Goal: Task Accomplishment & Management: Complete application form

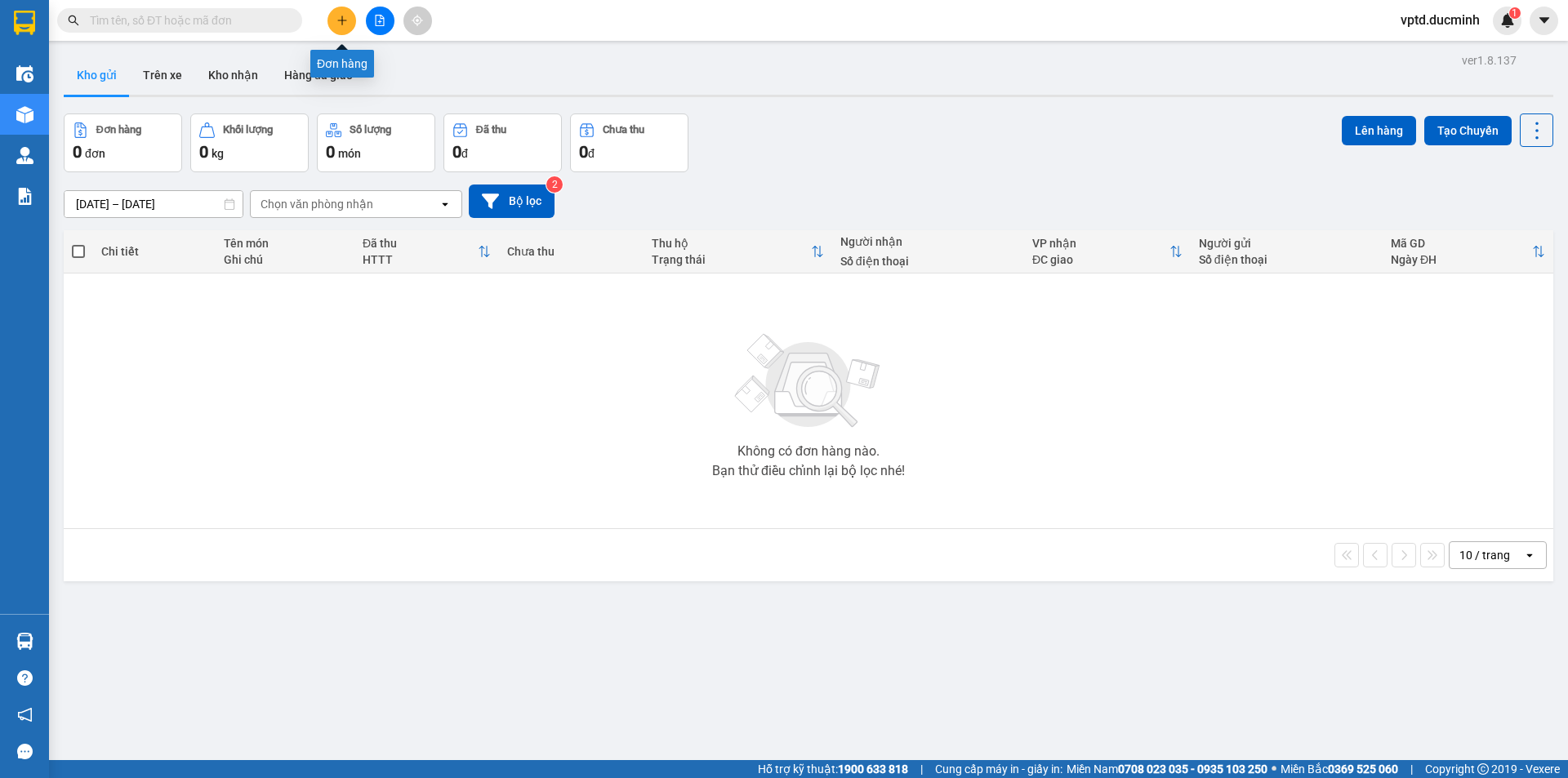
click at [341, 22] on icon "plus" at bounding box center [342, 21] width 11 height 11
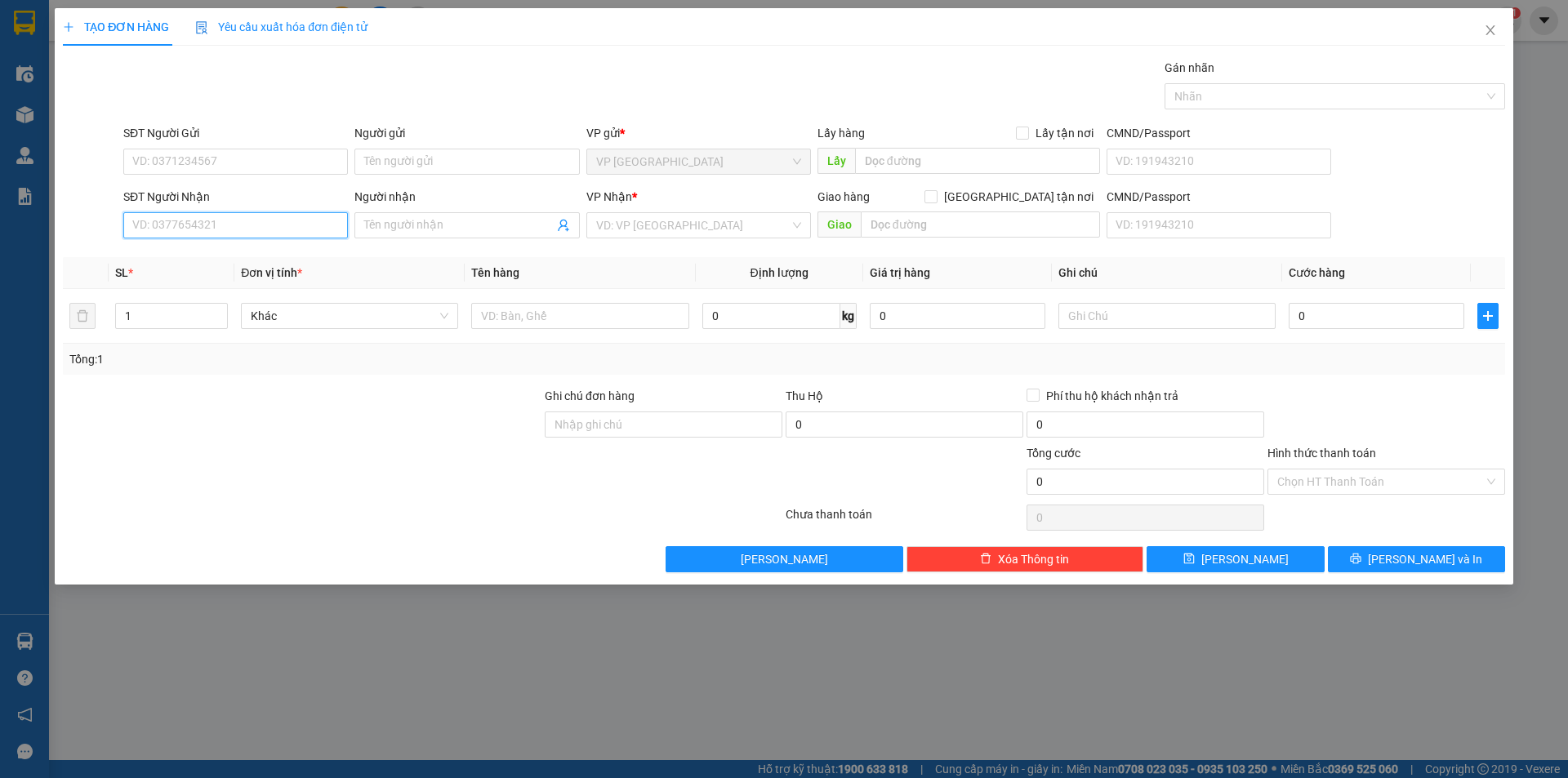
click at [194, 227] on input "SĐT Người Nhận" at bounding box center [235, 225] width 224 height 27
click at [282, 230] on input "0909984379" at bounding box center [235, 225] width 224 height 27
type input "0909984379"
click at [646, 229] on input "search" at bounding box center [693, 225] width 193 height 25
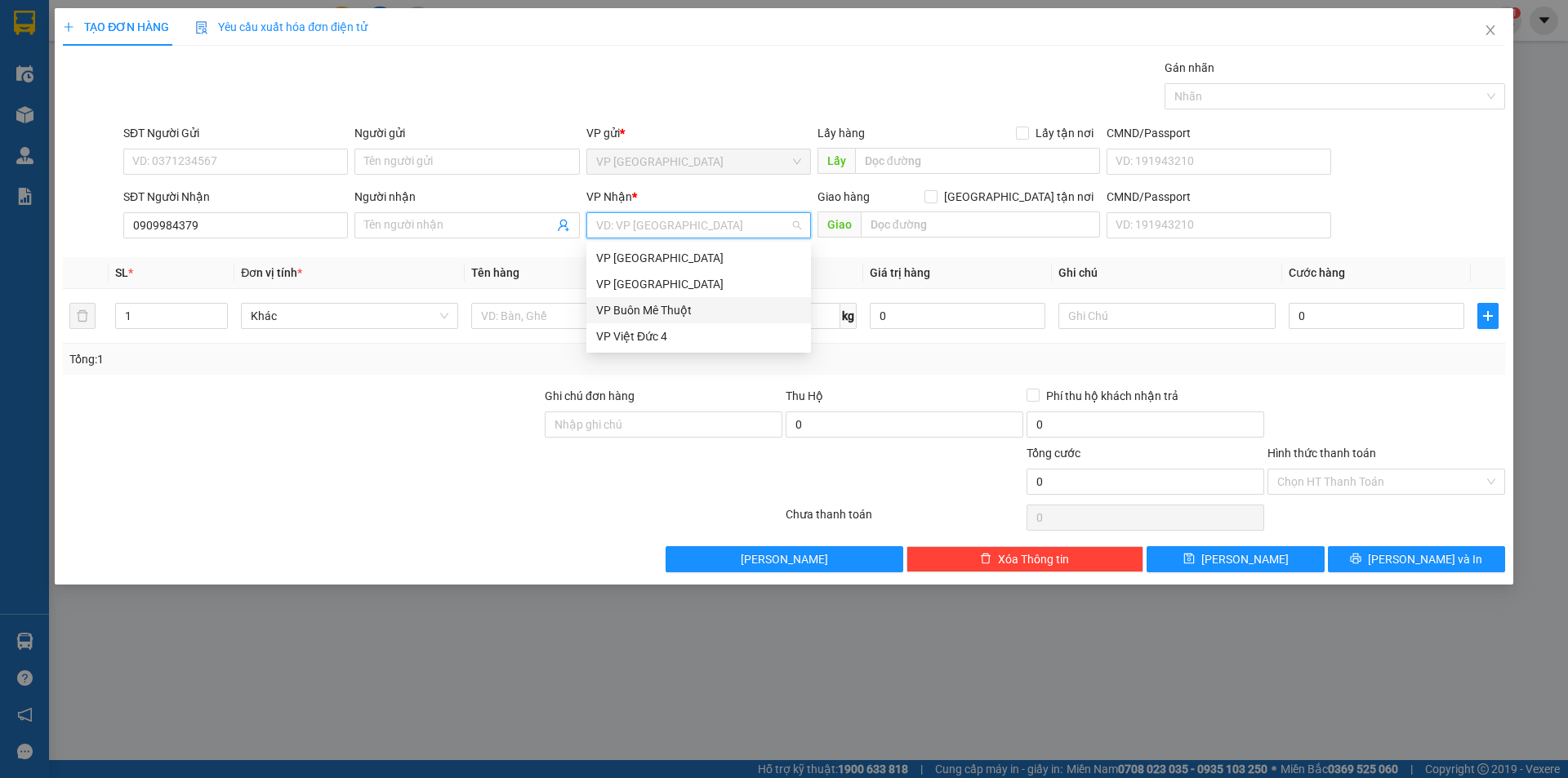
click at [645, 305] on div "VP Buôn Mê Thuột" at bounding box center [698, 309] width 205 height 18
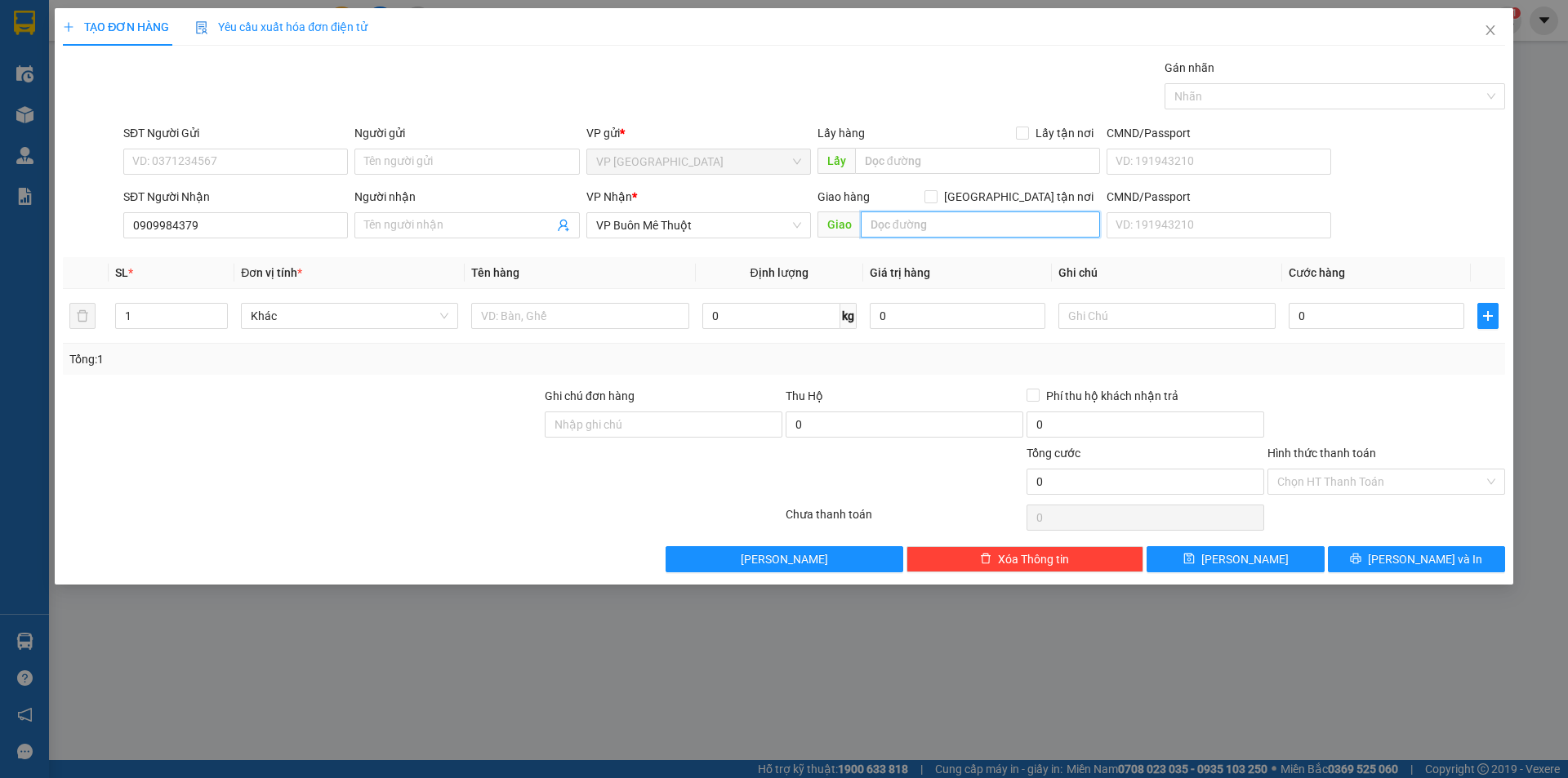
click at [909, 229] on input "text" at bounding box center [979, 224] width 239 height 27
click at [996, 215] on input "[PERSON_NAME]" at bounding box center [979, 224] width 239 height 27
type input "[PERSON_NAME]"
click at [185, 319] on input "1" at bounding box center [171, 316] width 111 height 25
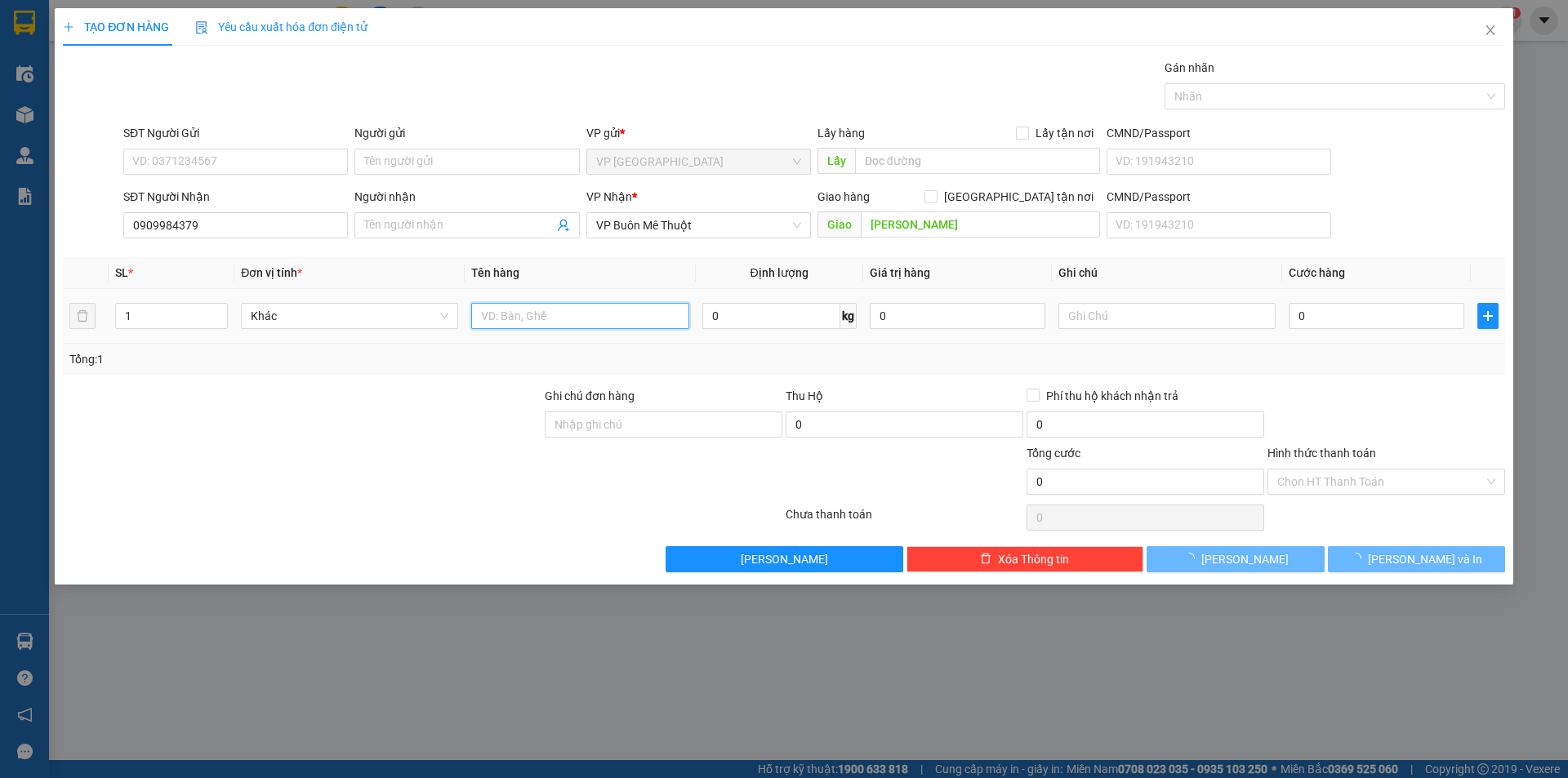
click at [503, 311] on input "text" at bounding box center [580, 316] width 218 height 27
click at [545, 312] on input "bi thu" at bounding box center [580, 316] width 218 height 27
type input "bi thu"
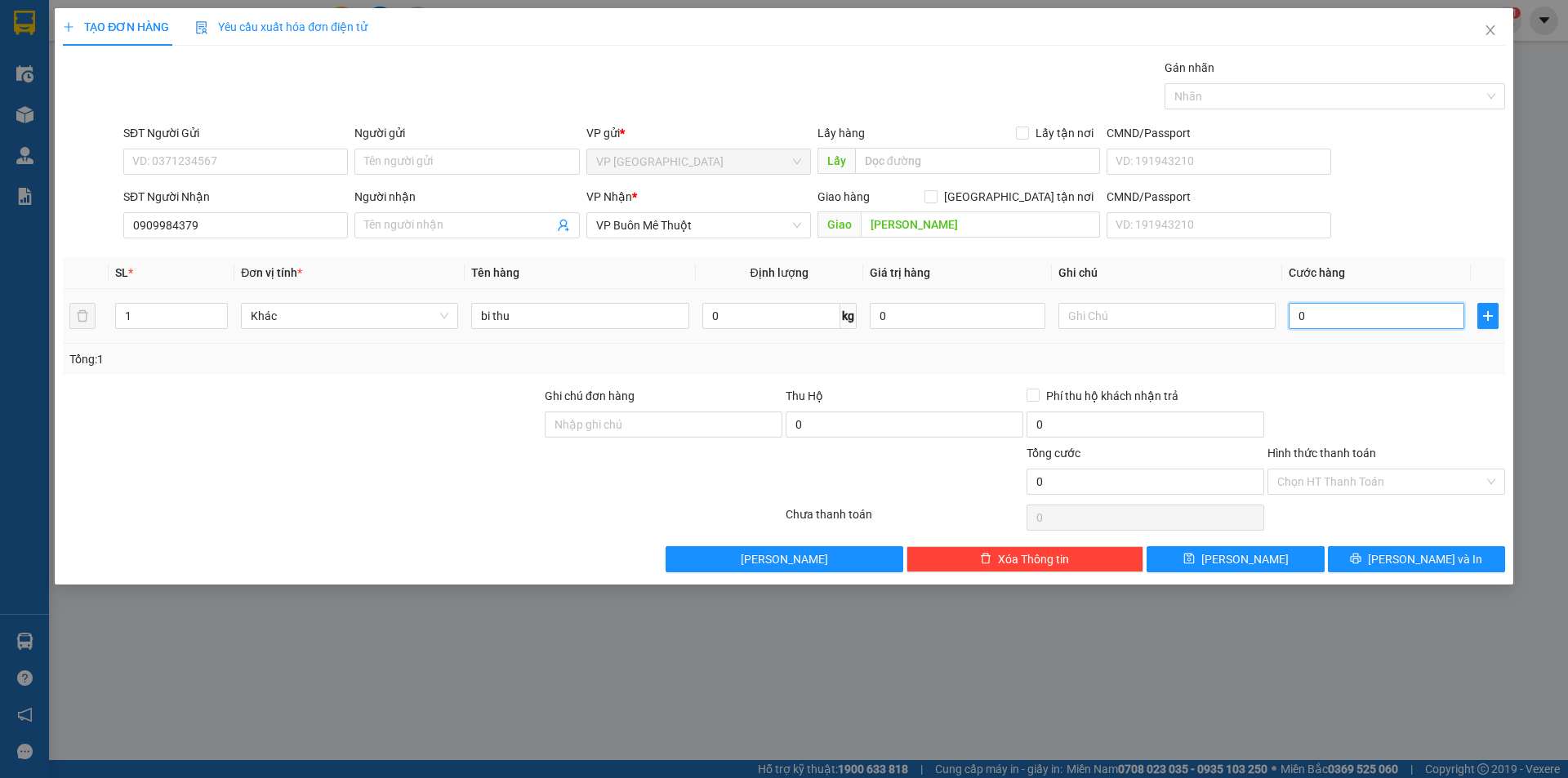
click at [1304, 313] on input "0" at bounding box center [1377, 316] width 176 height 27
type input "3"
type input "30"
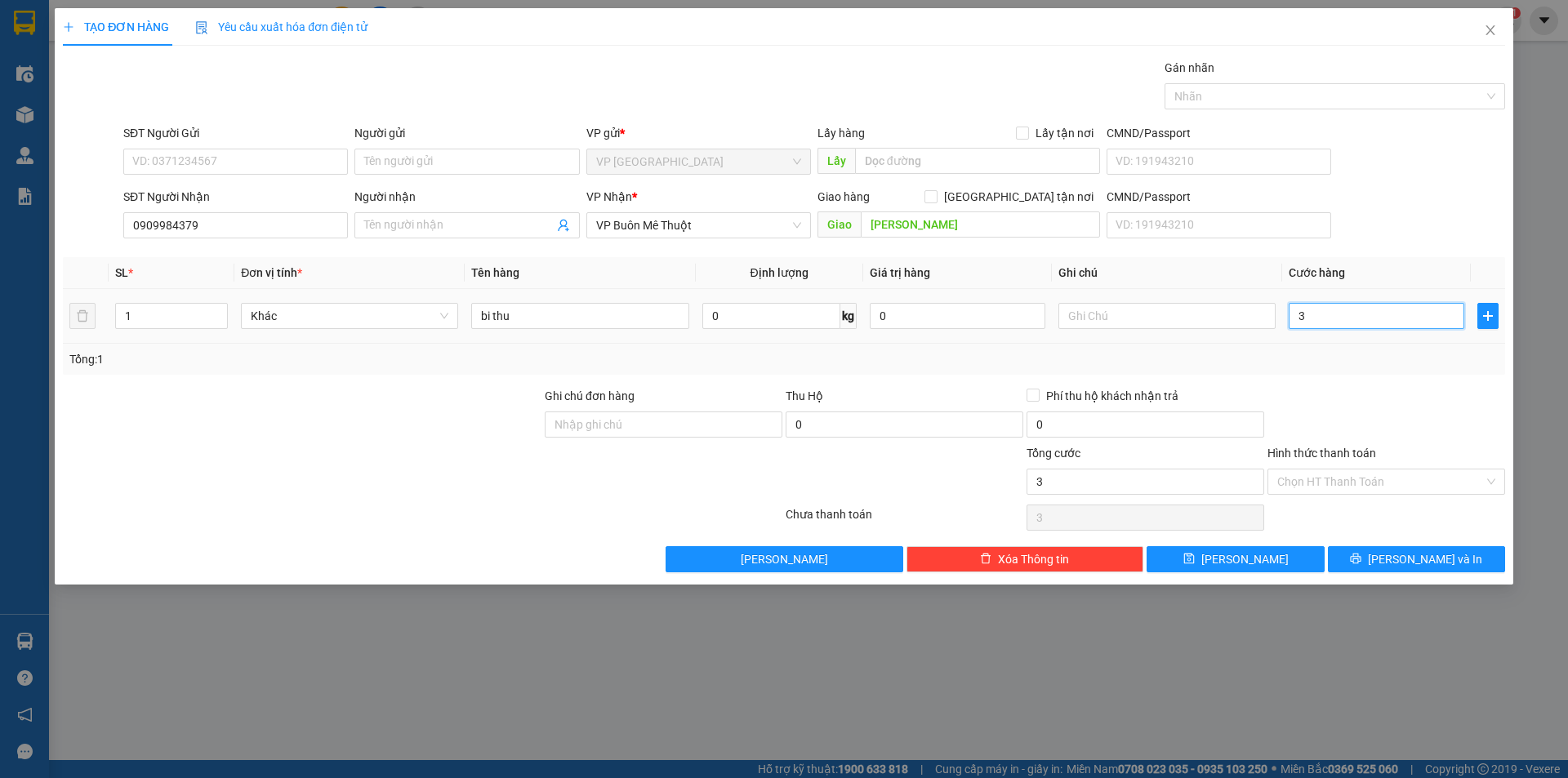
type input "30"
type input "30.000"
click at [1316, 370] on div "Tổng: 1" at bounding box center [784, 359] width 1442 height 31
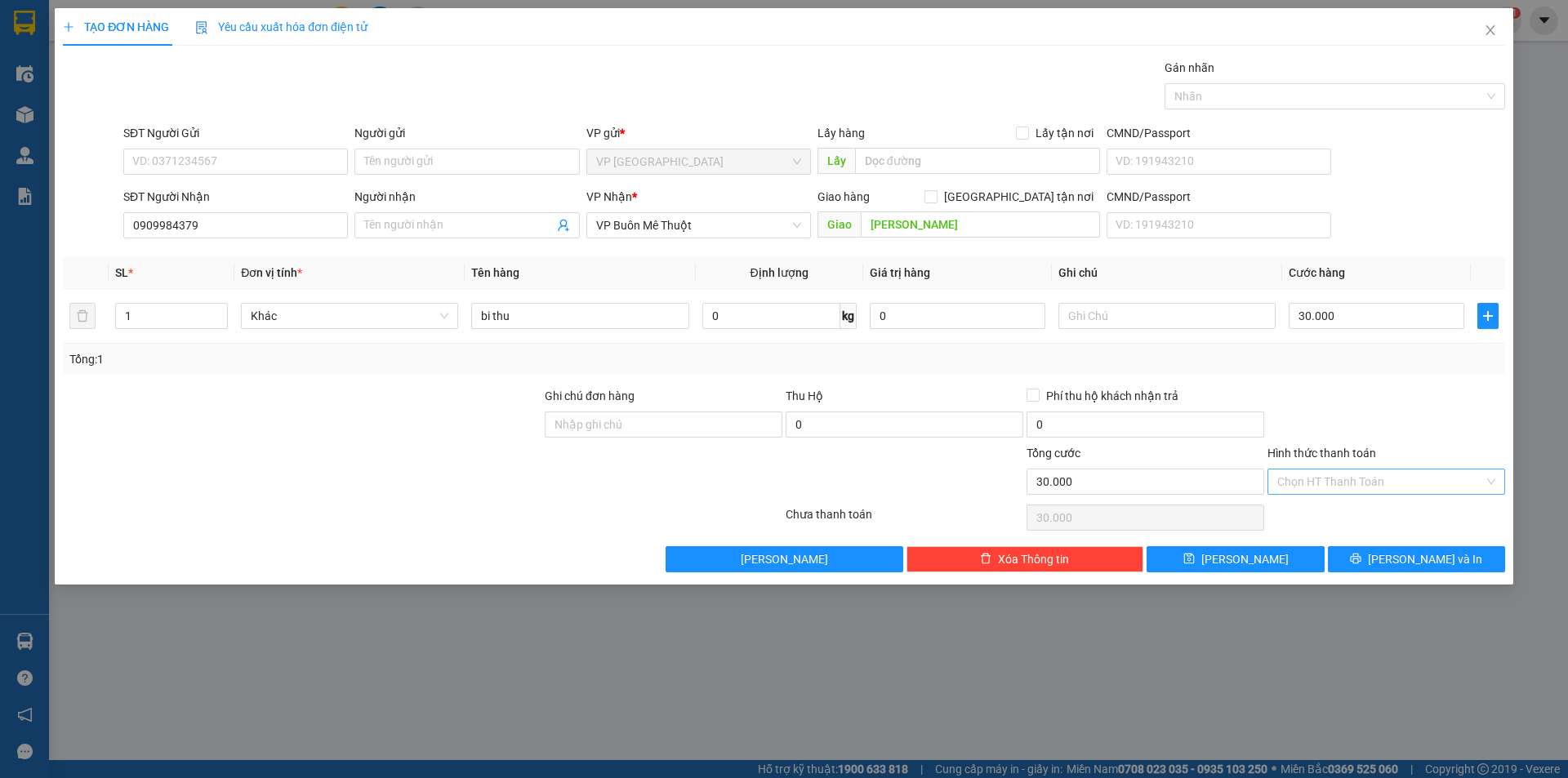
click at [1390, 486] on input "Hình thức thanh toán" at bounding box center [1381, 482] width 206 height 25
click at [1319, 519] on div "Tại văn phòng" at bounding box center [1386, 514] width 218 height 18
type input "0"
click at [1361, 554] on icon "printer" at bounding box center [1355, 558] width 10 height 10
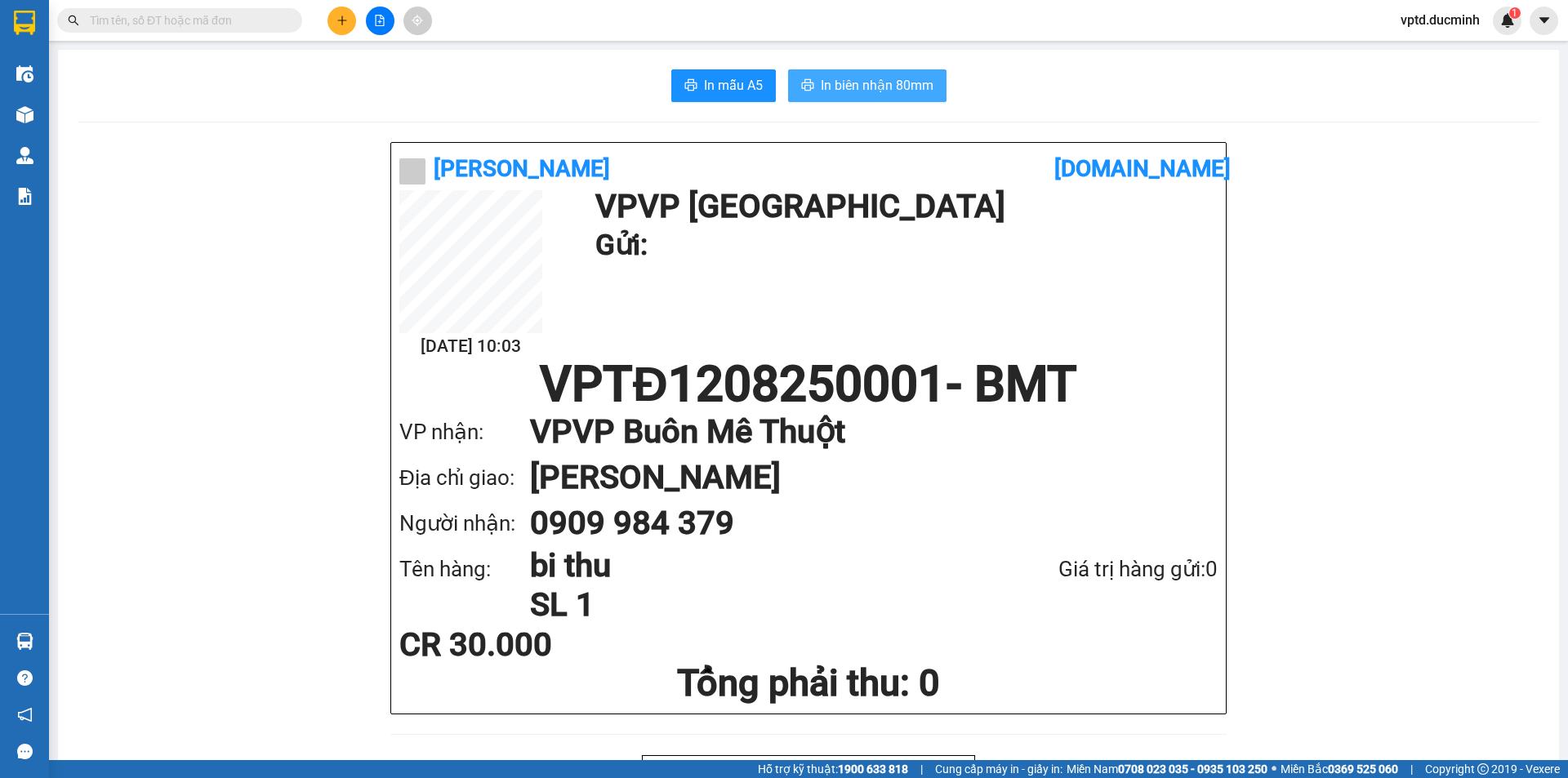
click at [854, 85] on span "In biên nhận 80mm" at bounding box center [876, 85] width 113 height 21
